Goal: Information Seeking & Learning: Find specific page/section

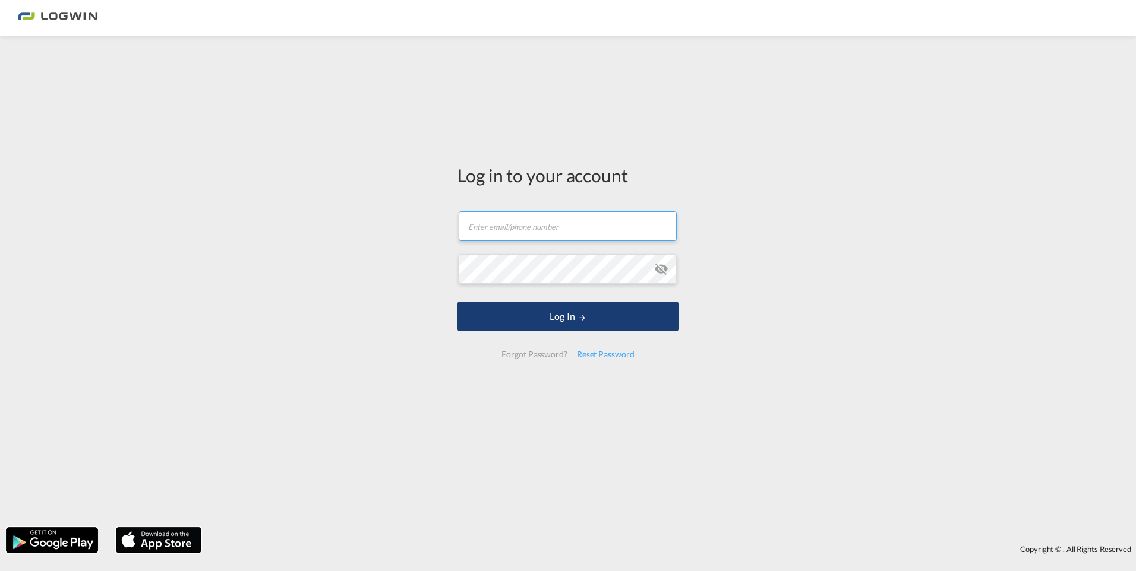
type input "[PERSON_NAME][EMAIL_ADDRESS][PERSON_NAME][DOMAIN_NAME]"
click at [487, 308] on button "Log In" at bounding box center [567, 317] width 221 height 30
